Goal: Task Accomplishment & Management: Manage account settings

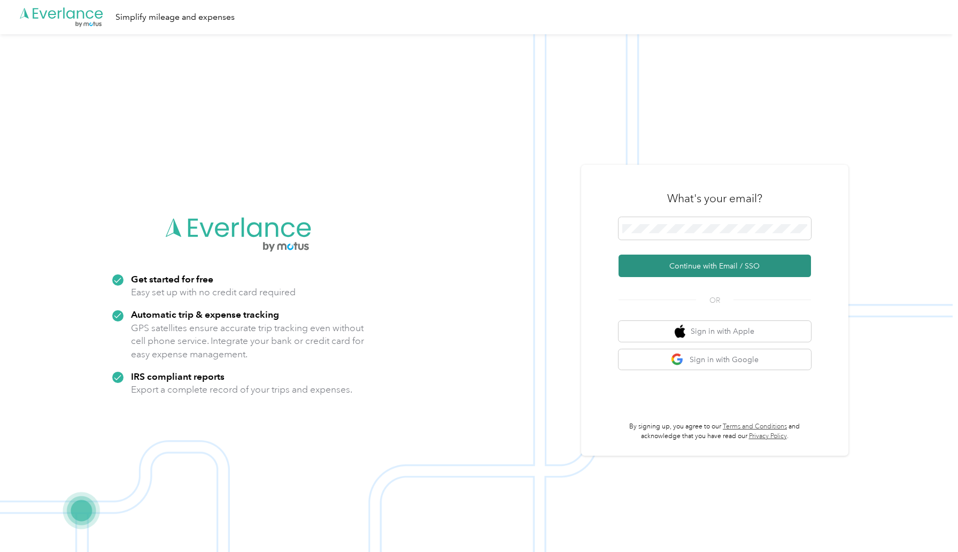
click at [671, 263] on button "Continue with Email / SSO" at bounding box center [715, 266] width 193 height 22
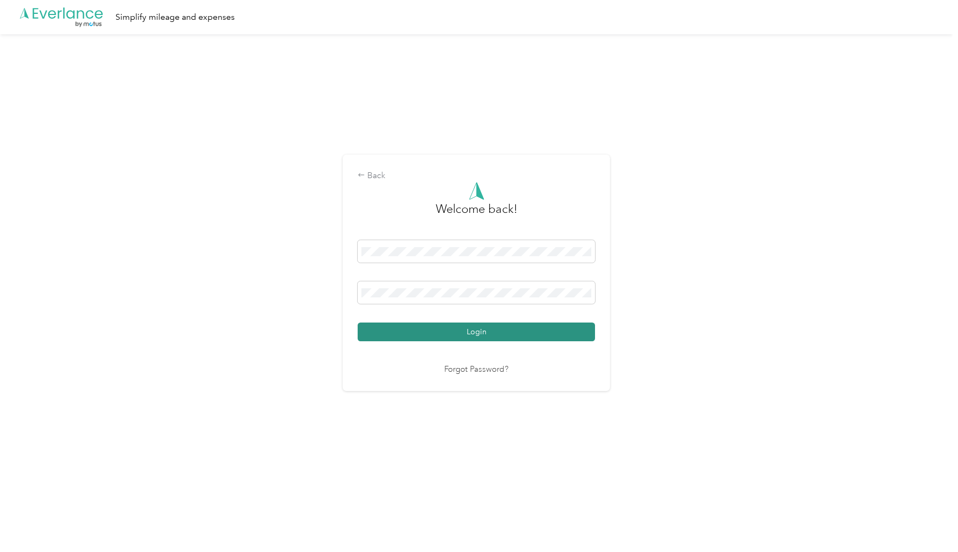
click at [502, 335] on button "Login" at bounding box center [476, 332] width 237 height 19
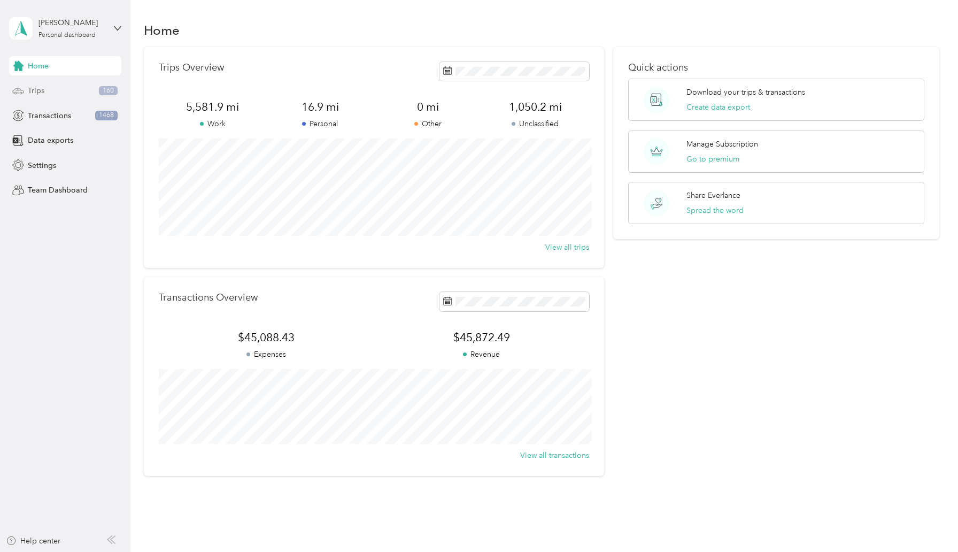
click at [52, 90] on div "Trips 160" at bounding box center [65, 90] width 112 height 19
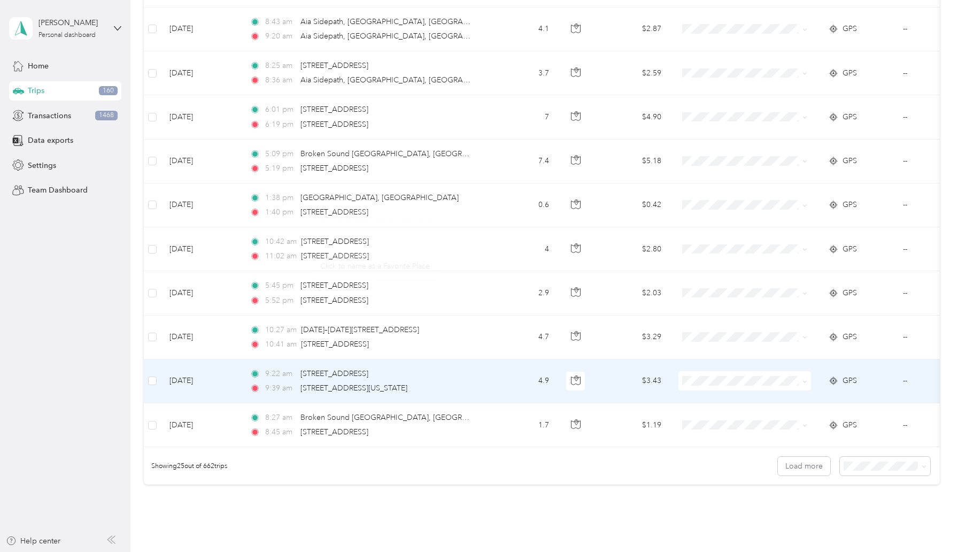
scroll to position [914, 0]
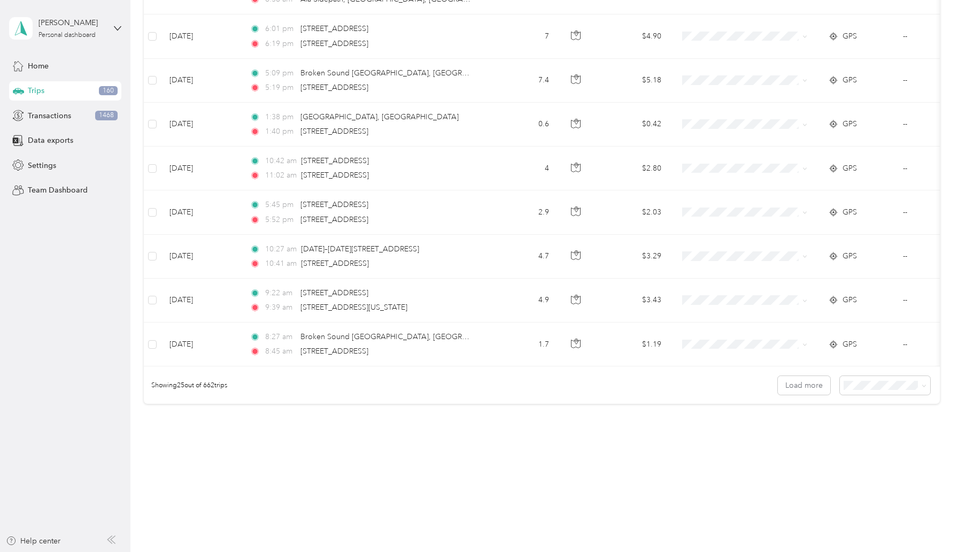
click at [878, 442] on span "100 per load" at bounding box center [875, 442] width 44 height 9
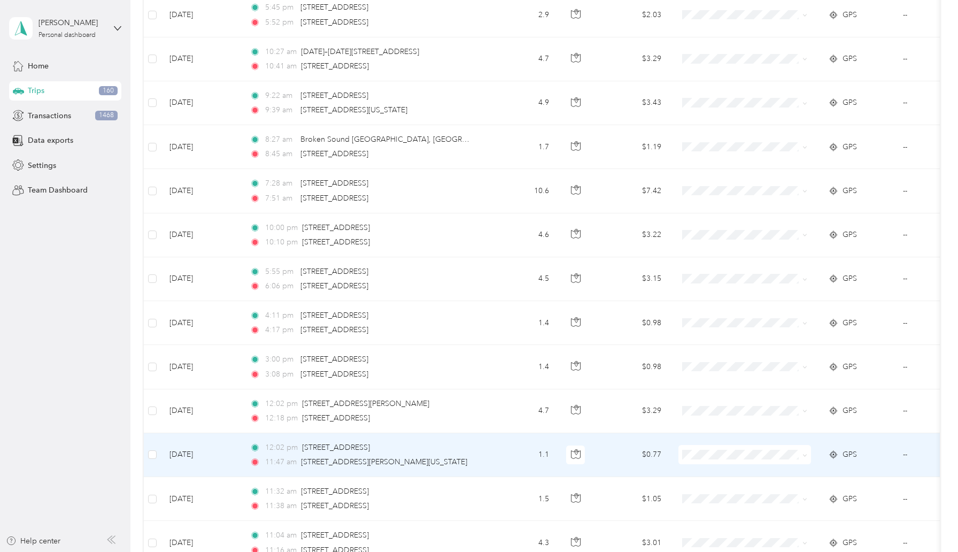
scroll to position [662, 0]
